Goal: Check status: Check status

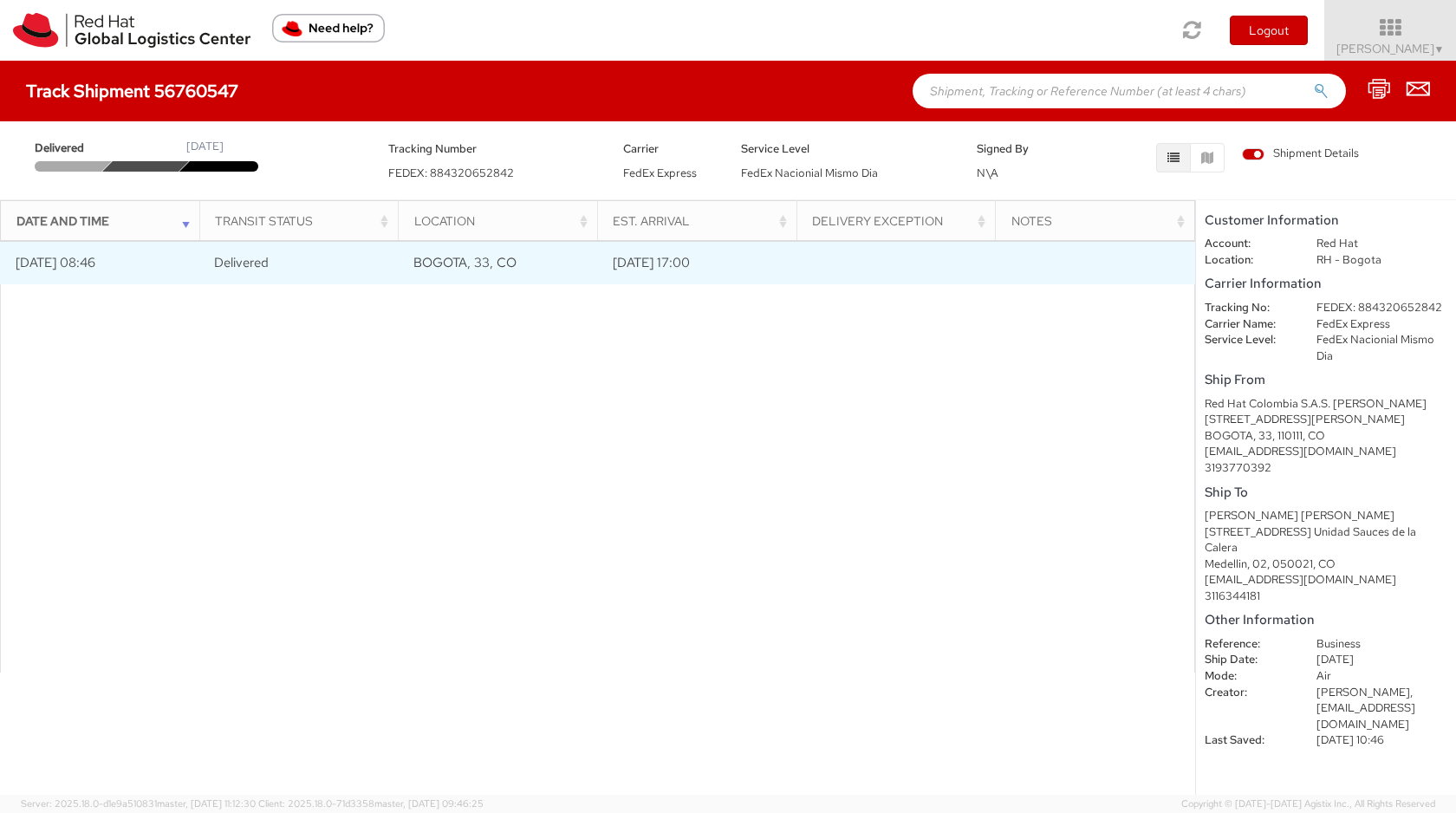
click at [120, 265] on td "[DATE] 08:46" at bounding box center [99, 262] width 200 height 43
click at [485, 260] on span "BOGOTA, 33, CO" at bounding box center [464, 263] width 103 height 18
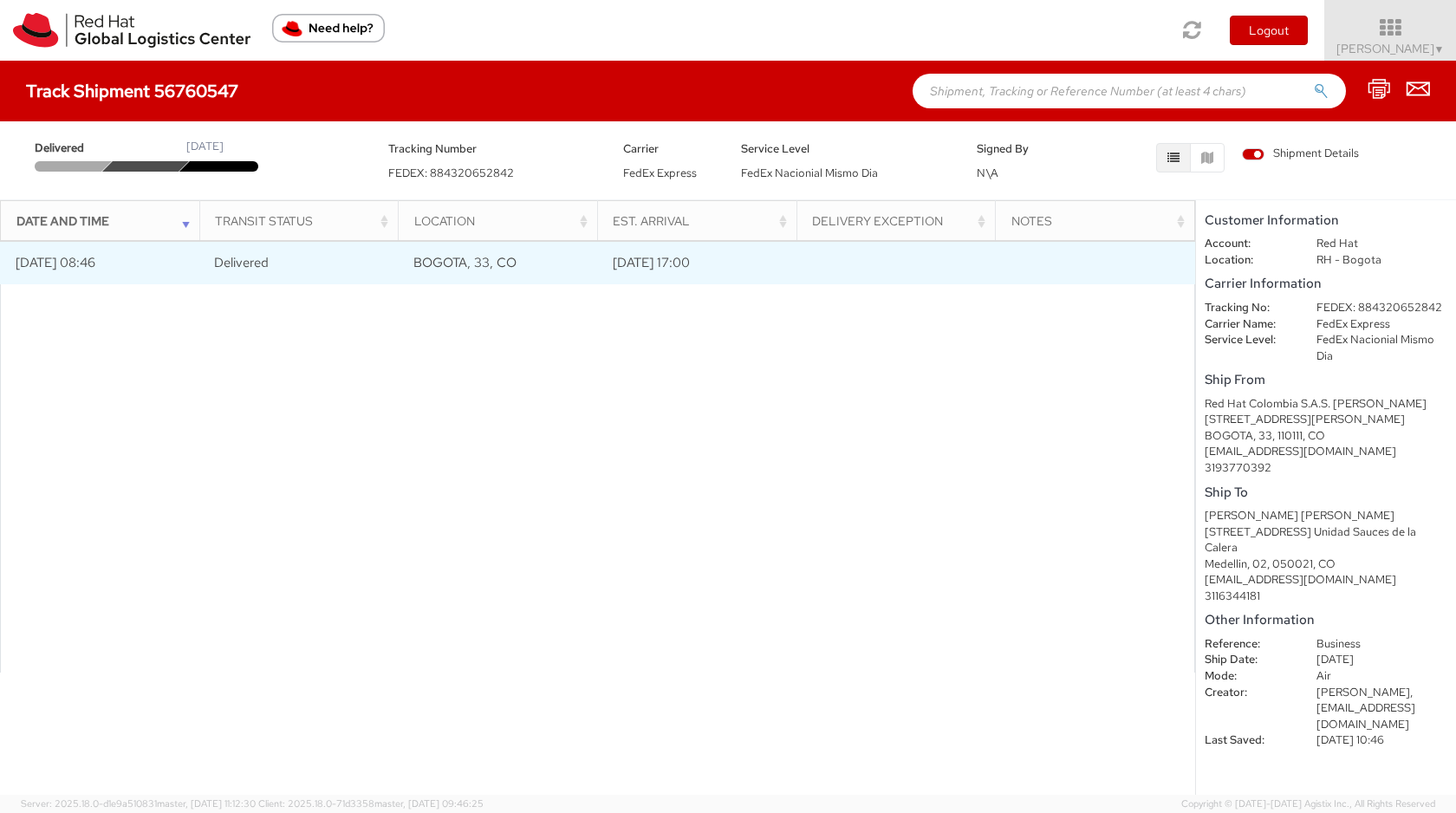
click at [675, 263] on td "[DATE] 17:00" at bounding box center [696, 262] width 200 height 43
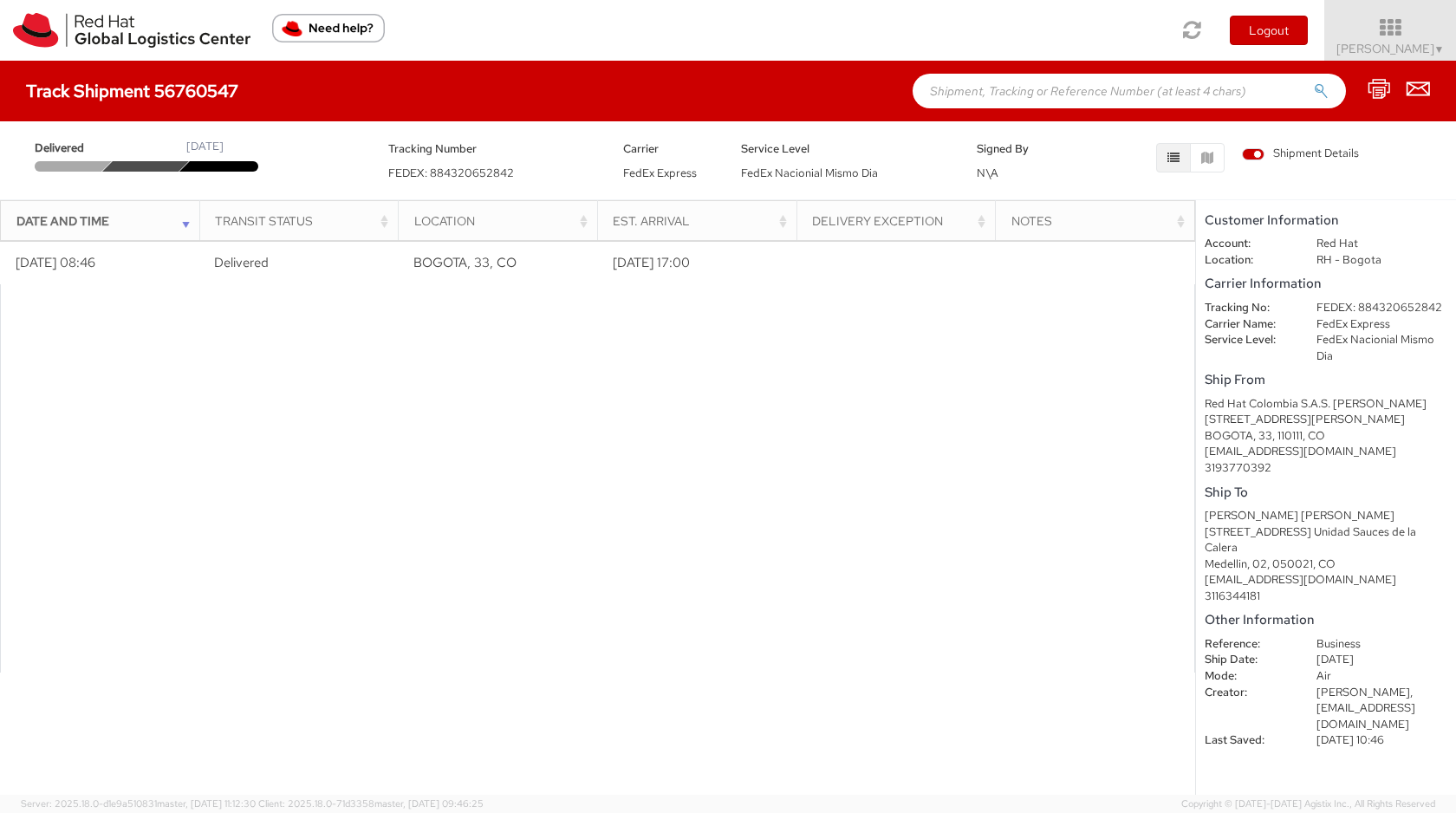
click at [706, 311] on div at bounding box center [597, 478] width 1195 height 388
click at [1208, 154] on icon "button" at bounding box center [1207, 158] width 12 height 12
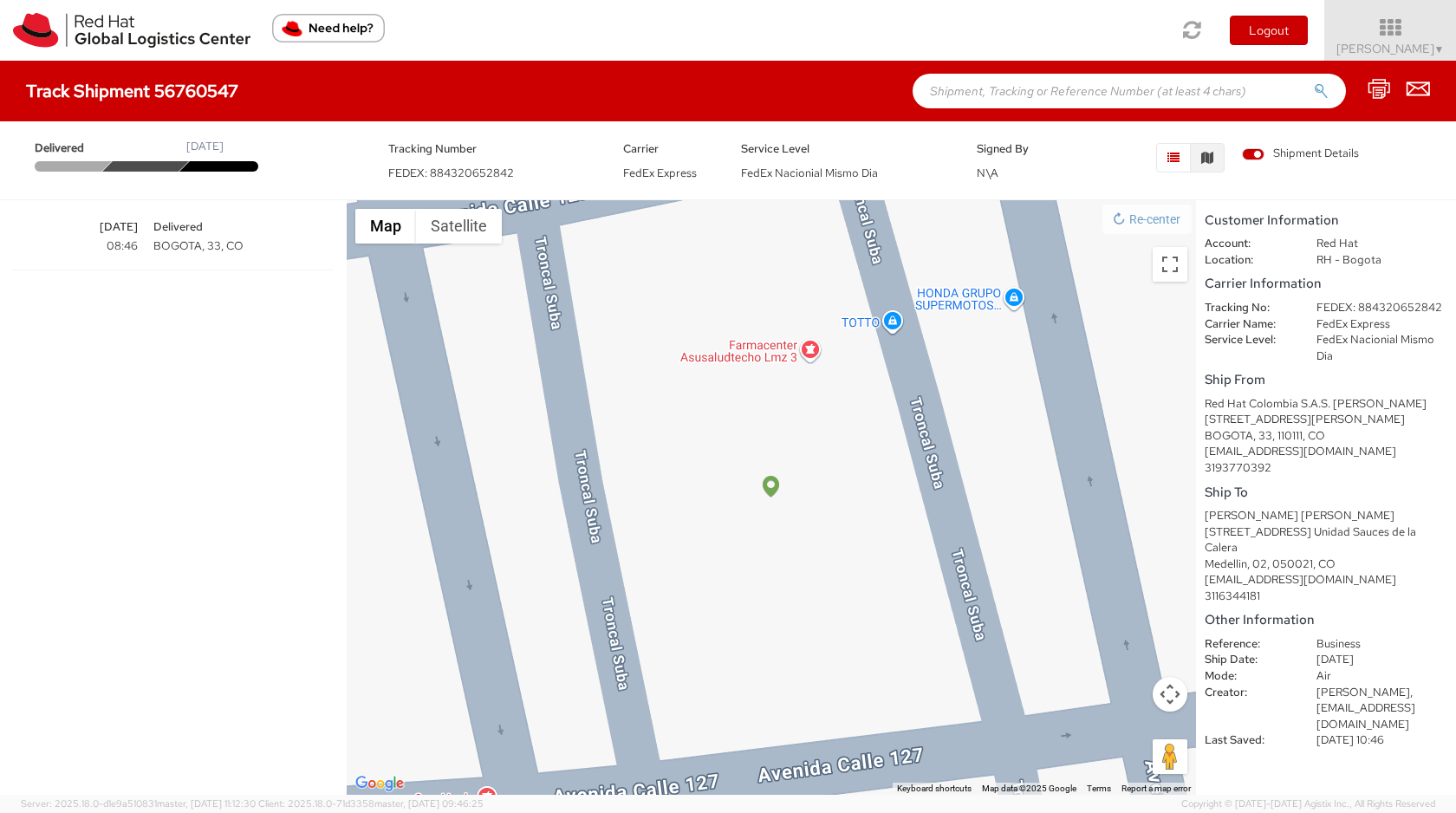
click at [1176, 163] on icon "button" at bounding box center [1174, 158] width 12 height 12
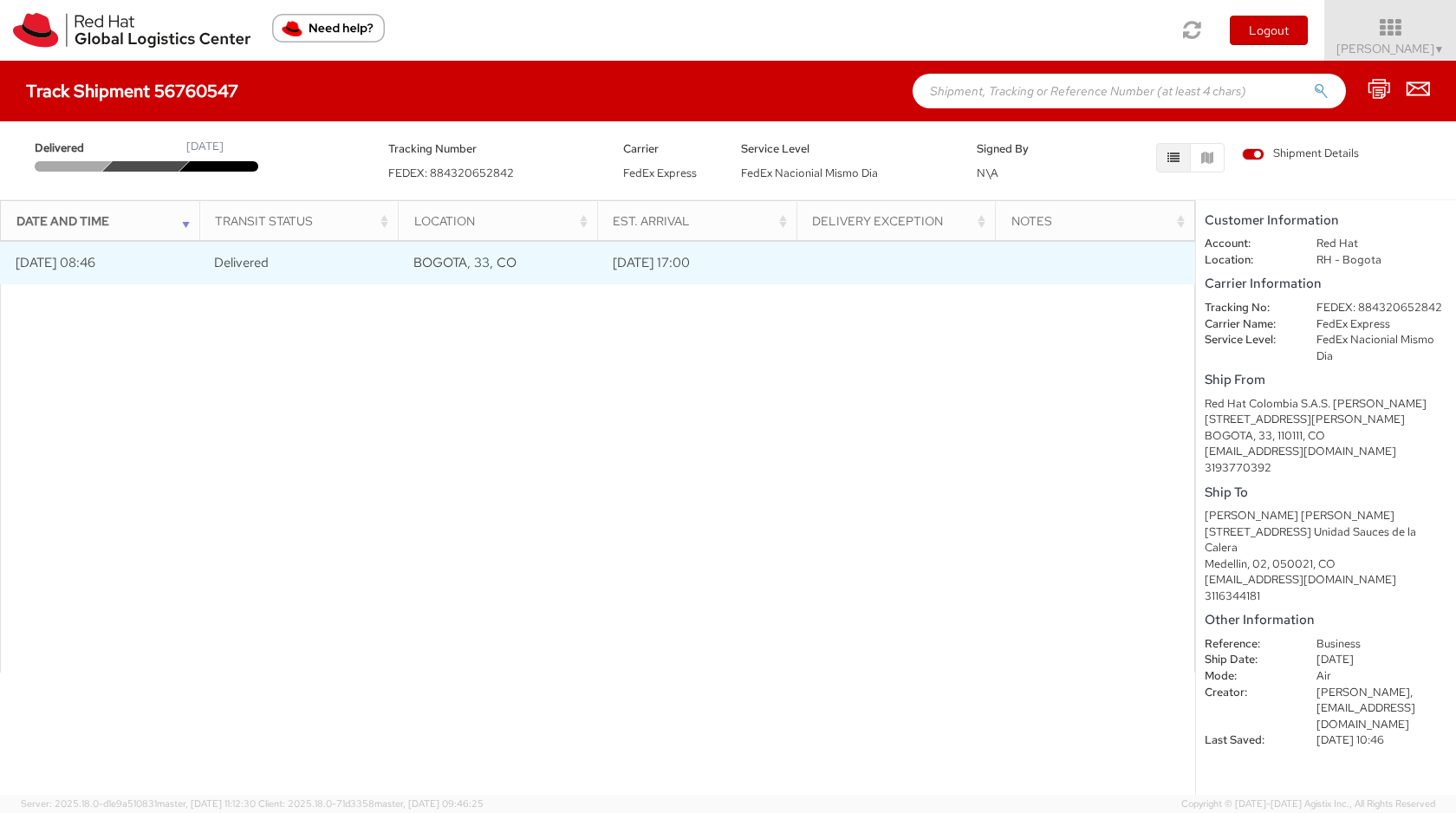
click at [1052, 257] on td at bounding box center [1096, 262] width 200 height 43
